Goal: Task Accomplishment & Management: Use online tool/utility

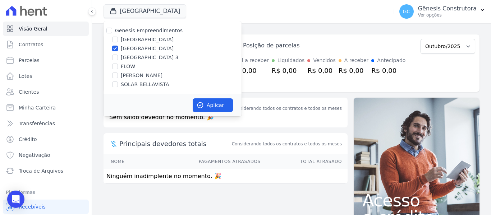
click at [145, 77] on label "[PERSON_NAME]" at bounding box center [142, 76] width 42 height 8
click at [118, 77] on input "[PERSON_NAME]" at bounding box center [115, 76] width 6 height 6
checkbox input "true"
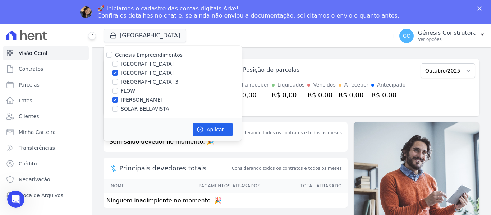
click at [135, 105] on div "Genesis Empreendimentos Estação Nogueira Estação Nogueira 2 Estação Nogueira 3 …" at bounding box center [172, 82] width 138 height 73
click at [134, 109] on label "SOLAR BELLAVISTA" at bounding box center [145, 109] width 48 height 8
click at [118, 109] on input "SOLAR BELLAVISTA" at bounding box center [115, 109] width 6 height 6
checkbox input "true"
click at [133, 101] on label "[PERSON_NAME]" at bounding box center [142, 100] width 42 height 8
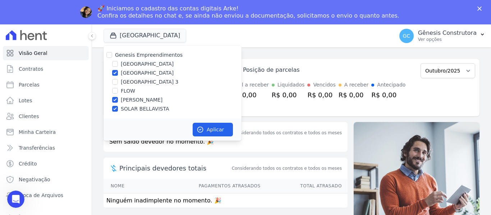
click at [118, 101] on input "[PERSON_NAME]" at bounding box center [115, 100] width 6 height 6
checkbox input "false"
click at [131, 75] on label "[GEOGRAPHIC_DATA]" at bounding box center [147, 73] width 53 height 8
click at [118, 75] on input "[GEOGRAPHIC_DATA]" at bounding box center [115, 73] width 6 height 6
checkbox input "false"
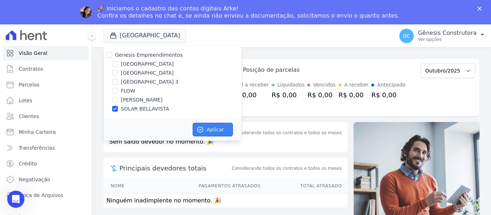
click at [209, 130] on button "Aplicar" at bounding box center [213, 130] width 40 height 14
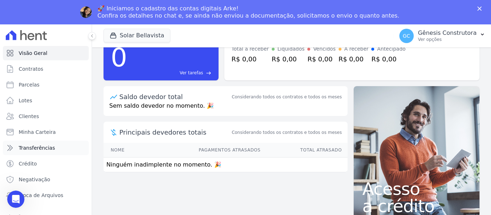
scroll to position [31, 0]
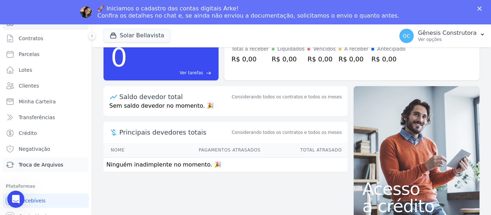
click at [54, 163] on span "Troca de Arquivos" at bounding box center [41, 164] width 45 height 7
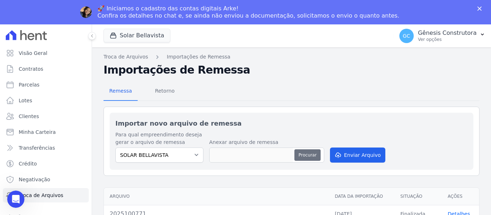
click at [315, 154] on button "Procurar" at bounding box center [307, 154] width 26 height 11
type input "2025100972"
click at [373, 156] on button "Enviar Arquivo" at bounding box center [357, 155] width 55 height 15
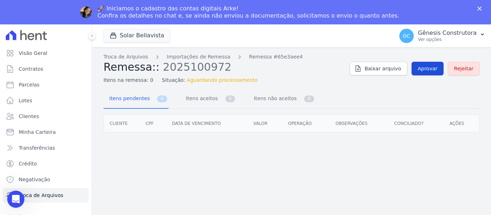
click at [422, 71] on span "Aprovar" at bounding box center [427, 68] width 20 height 7
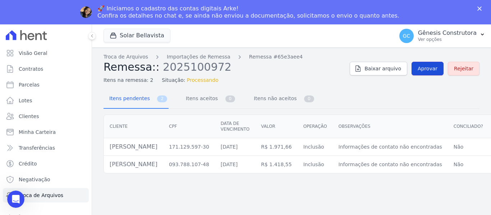
click at [422, 71] on span "Aprovar" at bounding box center [427, 68] width 20 height 7
click at [431, 68] on span "Aprovar" at bounding box center [427, 68] width 20 height 7
